Goal: Task Accomplishment & Management: Manage account settings

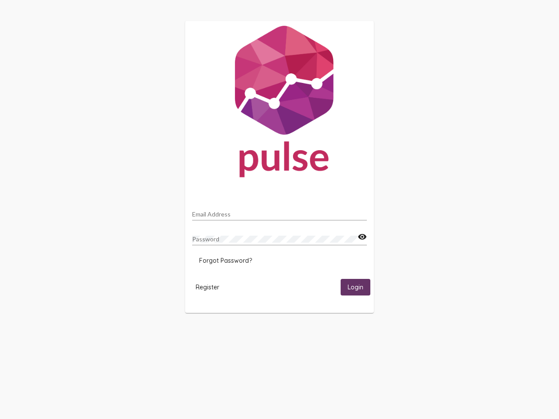
click at [280, 212] on input "Email Address" at bounding box center [279, 214] width 175 height 7
click at [362, 237] on mat-icon "visibility" at bounding box center [362, 237] width 9 height 10
click at [225, 261] on span "Forgot Password?" at bounding box center [225, 261] width 53 height 8
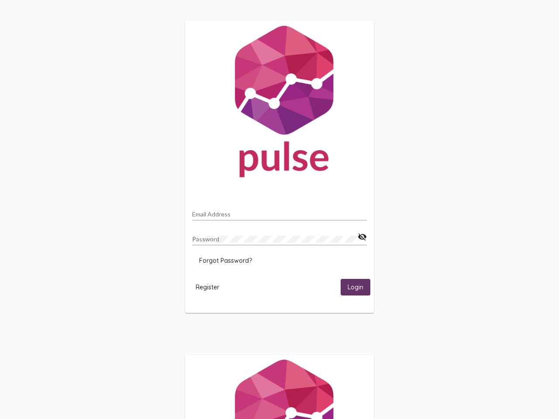
click at [207, 287] on span "Register" at bounding box center [208, 287] width 24 height 8
click at [356, 287] on span "Login" at bounding box center [356, 288] width 16 height 8
